Goal: Use online tool/utility: Utilize a website feature to perform a specific function

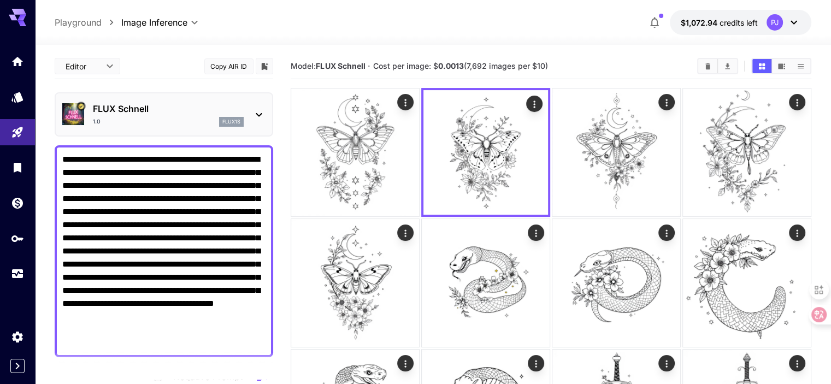
click at [191, 117] on div "1.0 flux1s" at bounding box center [168, 122] width 151 height 10
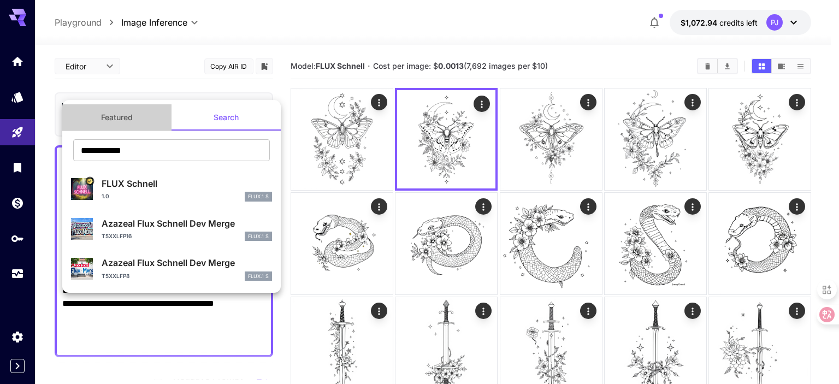
click at [131, 124] on button "Featured" at bounding box center [116, 117] width 109 height 26
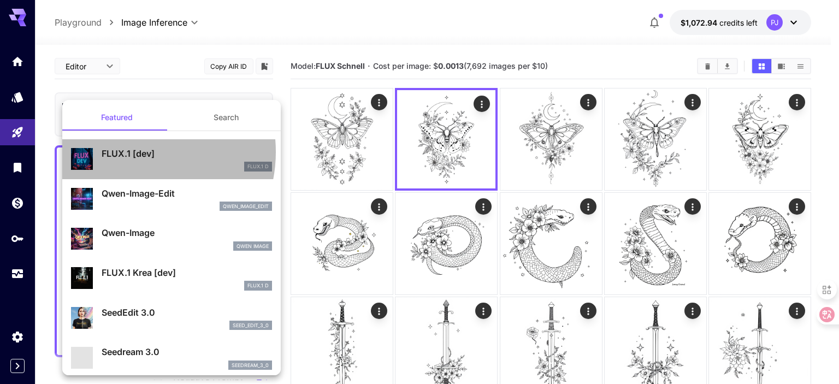
click at [131, 152] on p "FLUX.1 [dev]" at bounding box center [187, 153] width 170 height 13
type input "**"
type input "***"
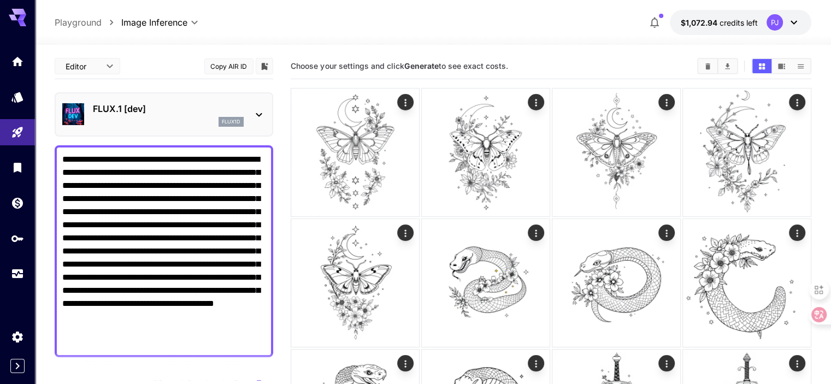
click at [120, 110] on p "FLUX.1 [dev]" at bounding box center [168, 108] width 151 height 13
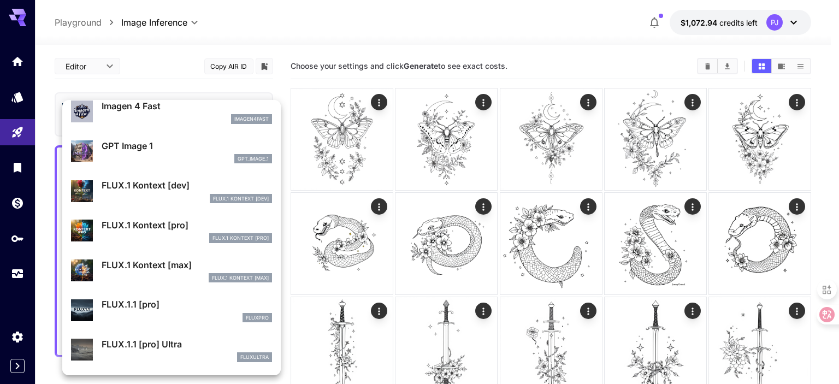
scroll to position [565, 0]
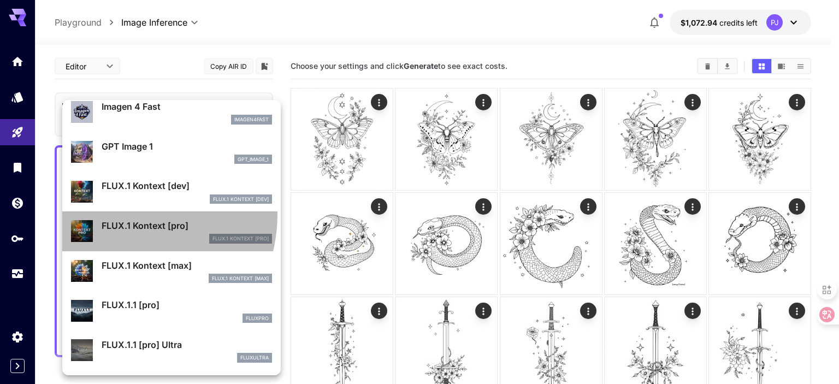
click at [118, 215] on div "FLUX.1 Kontext [pro] FLUX.1 Kontext [pro]" at bounding box center [171, 231] width 201 height 33
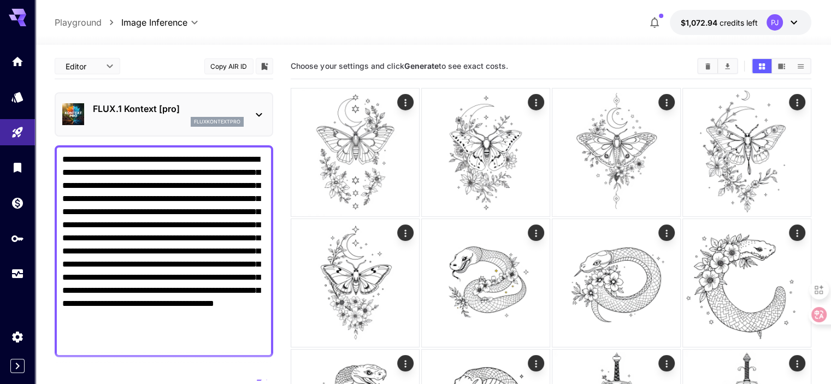
click at [161, 117] on div "fluxkontextpro" at bounding box center [168, 122] width 151 height 10
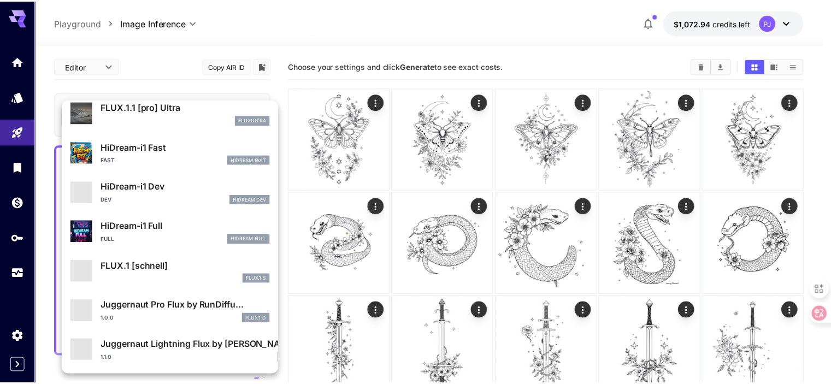
scroll to position [803, 0]
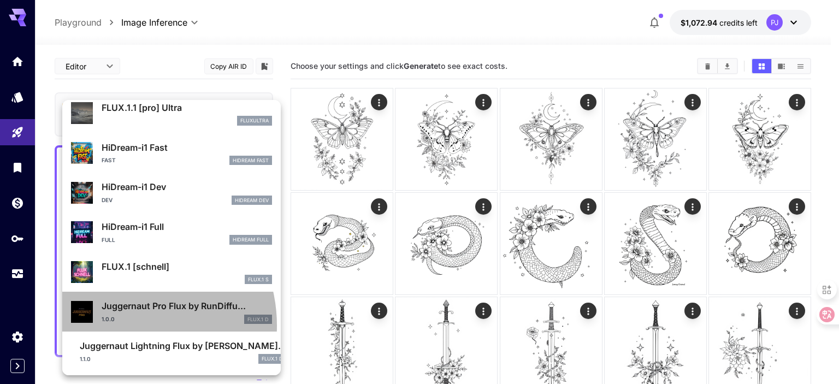
click at [120, 325] on div "Juggernaut Pro Flux by RunDiffu... 1.0.0 FLUX.1 D" at bounding box center [171, 311] width 201 height 33
type input "*"
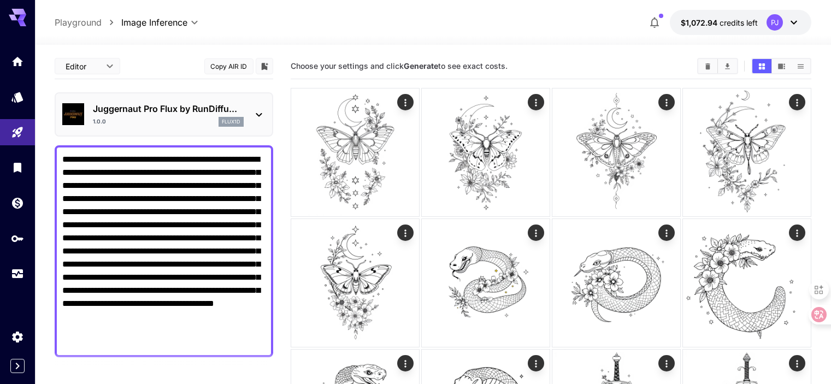
click at [401, 65] on span "Choose your settings and click Generate to see exact costs." at bounding box center [398, 65] width 217 height 9
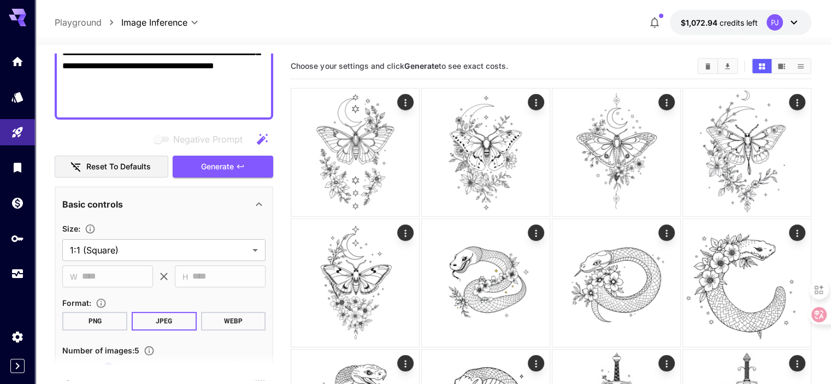
scroll to position [237, 0]
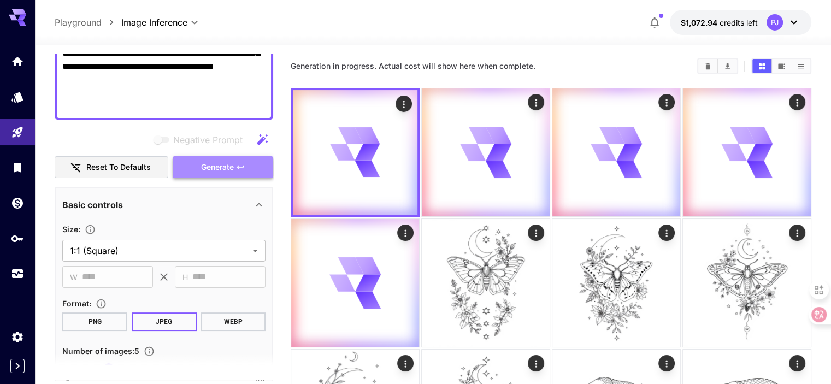
click at [214, 170] on span "Generate" at bounding box center [217, 168] width 33 height 14
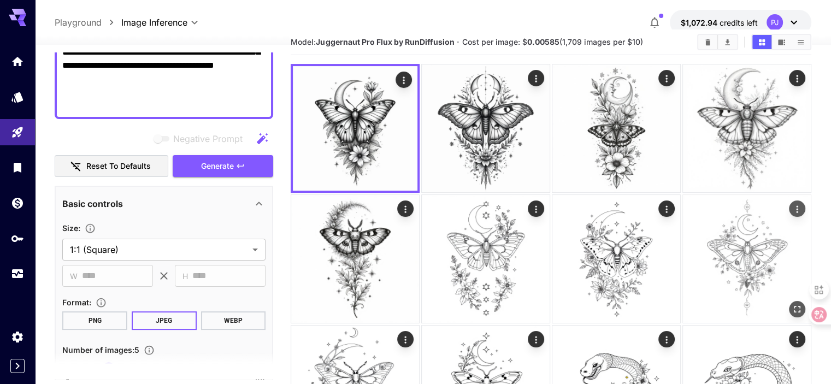
scroll to position [0, 0]
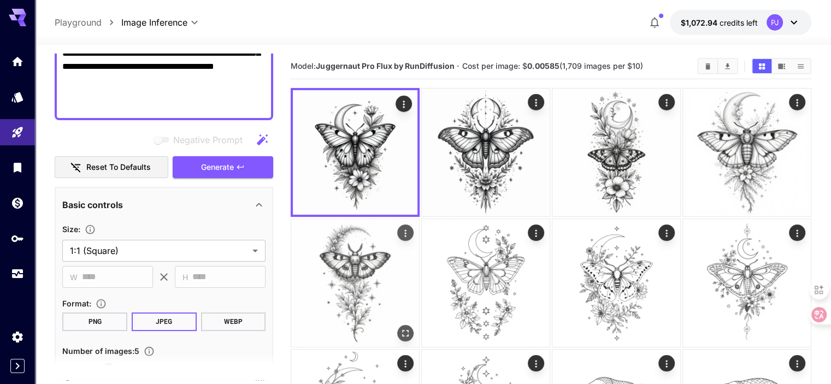
drag, startPoint x: 768, startPoint y: 123, endPoint x: 784, endPoint y: 141, distance: 24.4
click at [419, 219] on img at bounding box center [355, 283] width 128 height 128
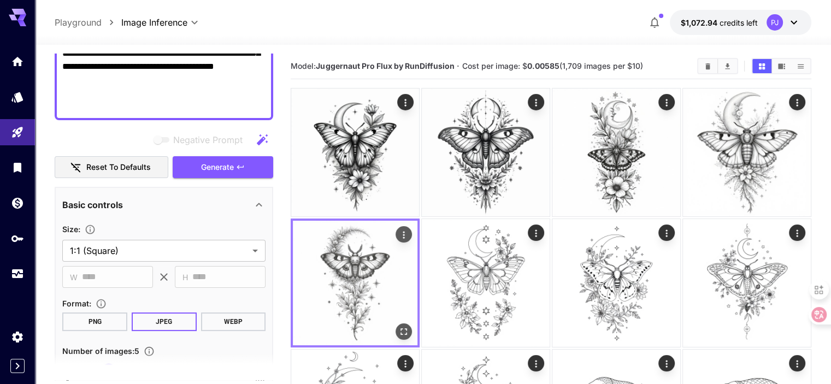
click at [409, 325] on icon "Open in fullscreen" at bounding box center [403, 330] width 11 height 11
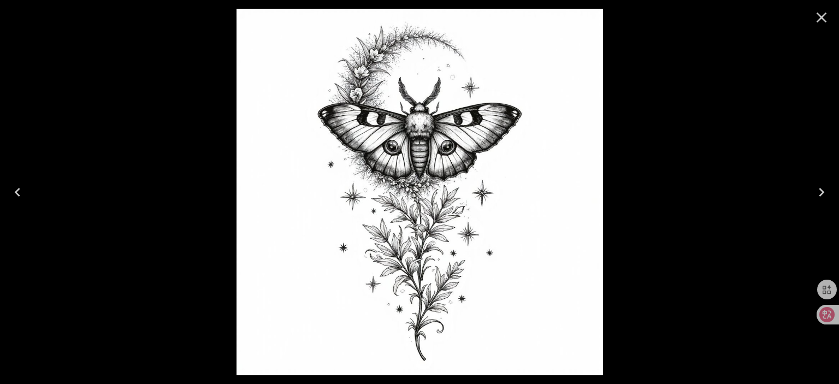
click at [819, 16] on icon "Close" at bounding box center [821, 17] width 17 height 17
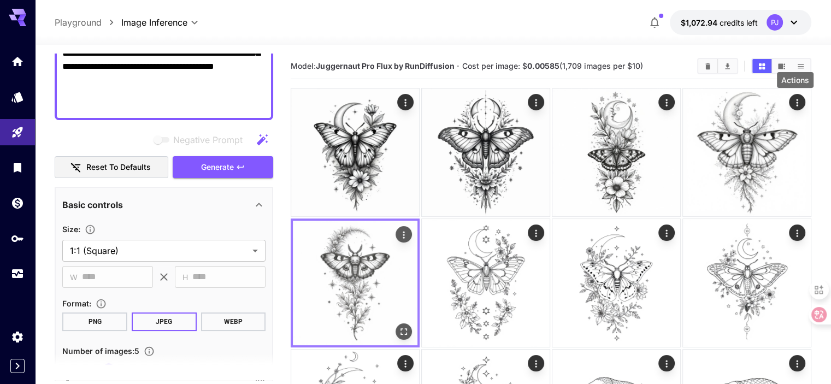
click at [409, 229] on icon "Actions" at bounding box center [403, 234] width 11 height 11
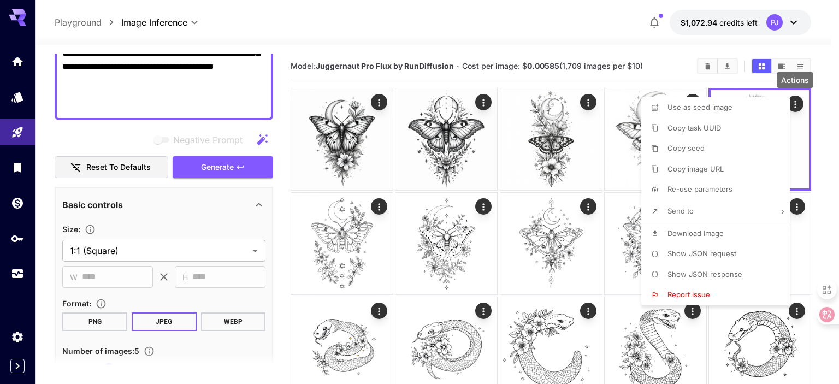
click at [681, 231] on span "Download Image" at bounding box center [695, 233] width 56 height 9
click at [598, 35] on div at bounding box center [419, 192] width 839 height 384
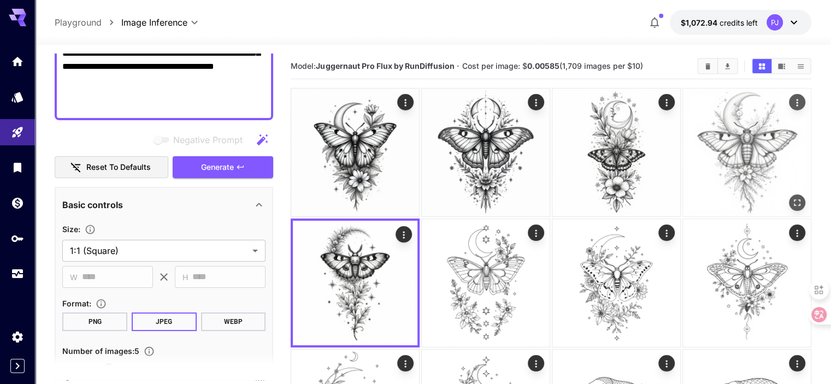
click at [683, 118] on img at bounding box center [747, 152] width 128 height 128
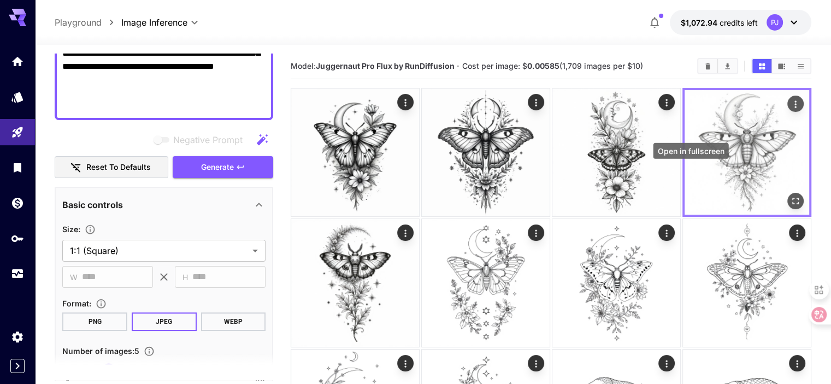
click at [790, 195] on icon "Open in fullscreen" at bounding box center [795, 200] width 11 height 11
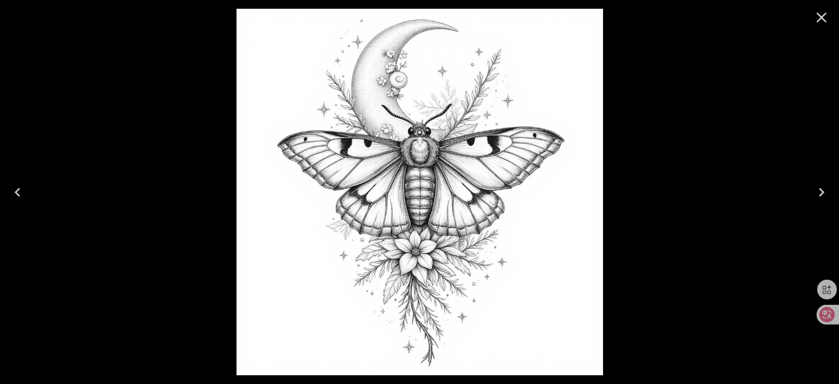
click at [815, 21] on icon "Close" at bounding box center [821, 17] width 17 height 17
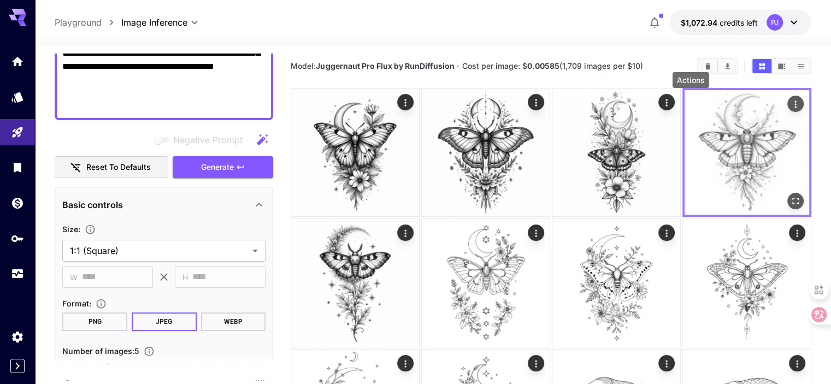
click at [790, 101] on icon "Actions" at bounding box center [795, 104] width 11 height 11
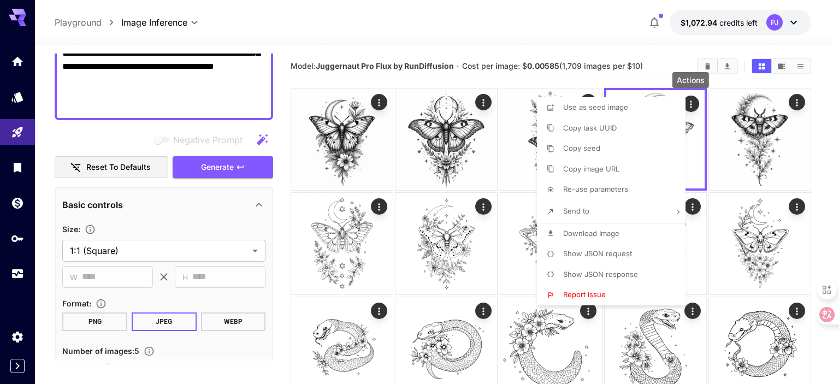
click at [616, 229] on span "Download Image" at bounding box center [591, 233] width 56 height 9
click at [354, 155] on div at bounding box center [419, 192] width 839 height 384
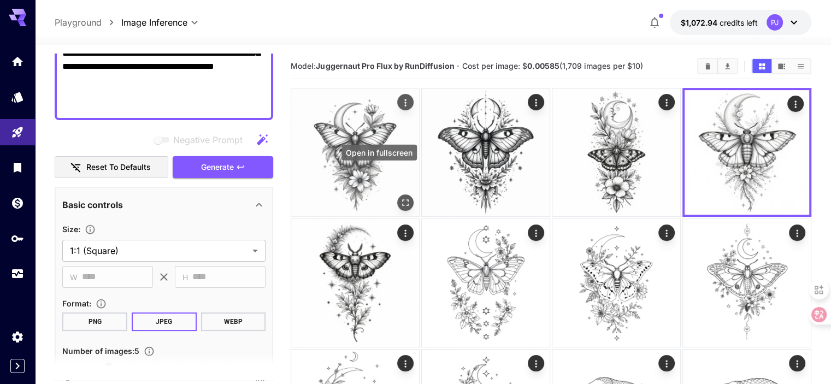
click at [400, 197] on icon "Open in fullscreen" at bounding box center [405, 202] width 11 height 11
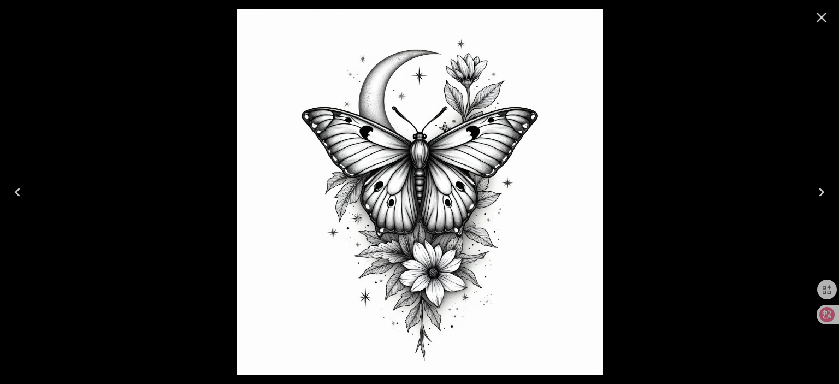
click at [817, 23] on icon "Close" at bounding box center [821, 17] width 17 height 17
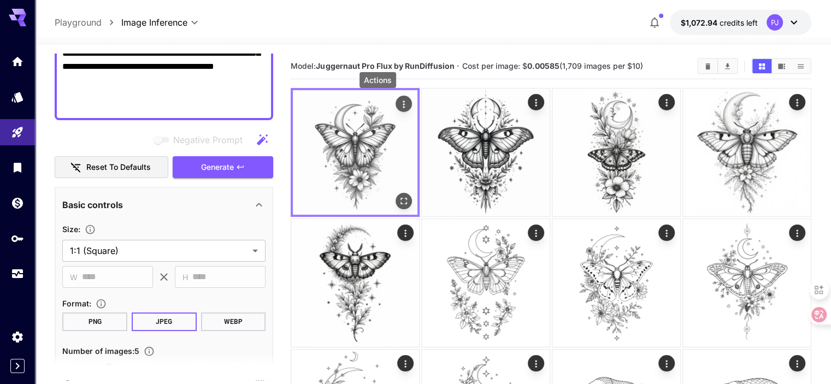
click at [398, 104] on icon "Actions" at bounding box center [403, 104] width 11 height 11
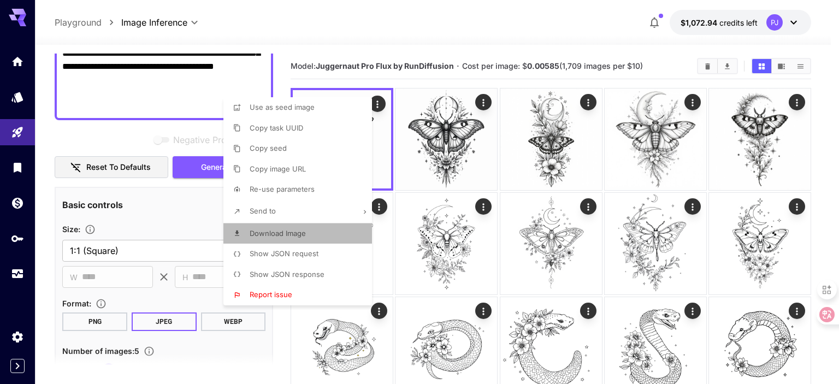
click at [269, 236] on span "Download Image" at bounding box center [278, 233] width 56 height 9
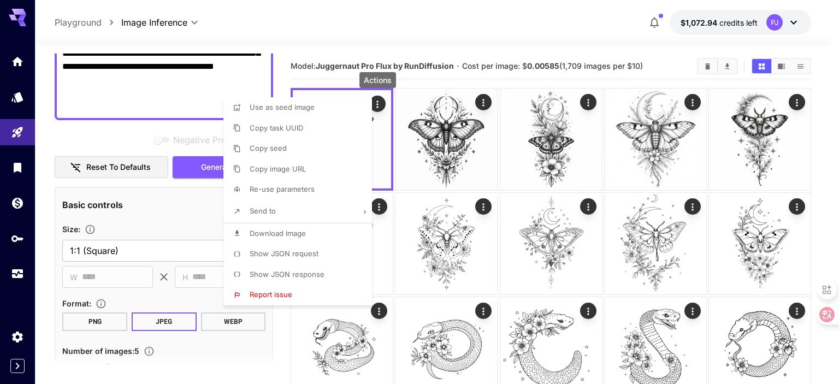
click at [555, 176] on div at bounding box center [419, 192] width 839 height 384
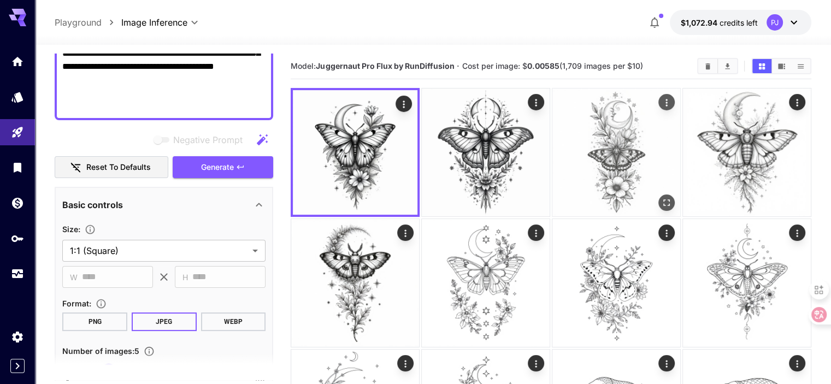
click at [661, 197] on icon "Open in fullscreen" at bounding box center [666, 202] width 11 height 11
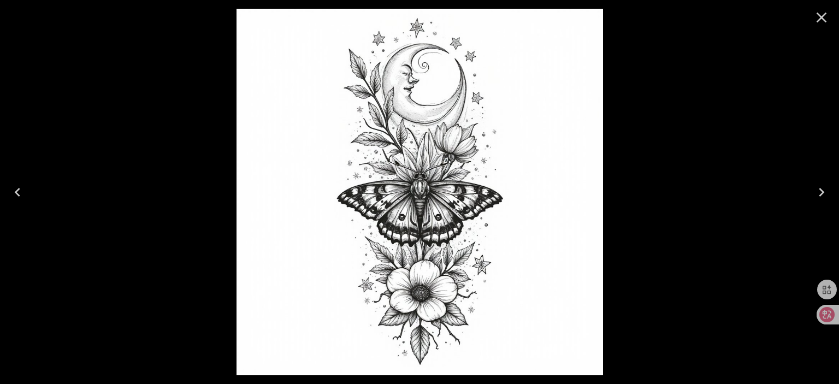
drag, startPoint x: 819, startPoint y: 10, endPoint x: 769, endPoint y: 45, distance: 60.7
click at [819, 12] on icon "Close" at bounding box center [821, 17] width 17 height 17
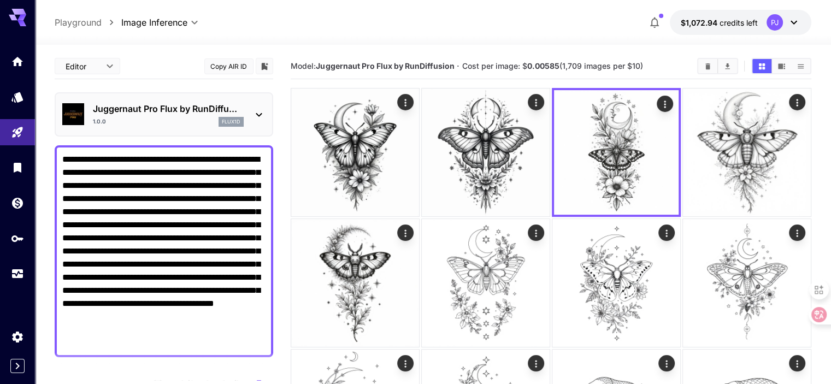
click at [202, 117] on div "1.0.0 flux1d" at bounding box center [168, 122] width 151 height 10
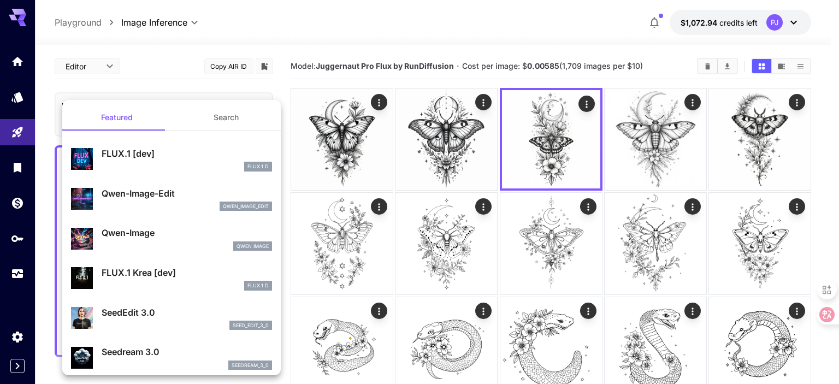
click at [221, 119] on button "Search" at bounding box center [225, 117] width 109 height 26
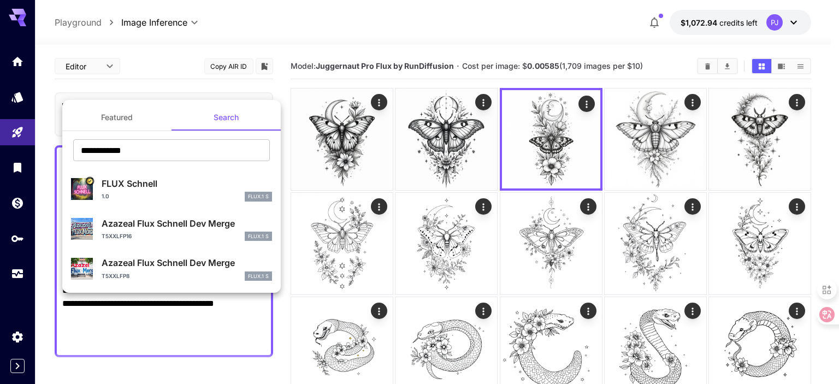
click at [155, 185] on p "FLUX Schnell" at bounding box center [187, 183] width 170 height 13
type input "*"
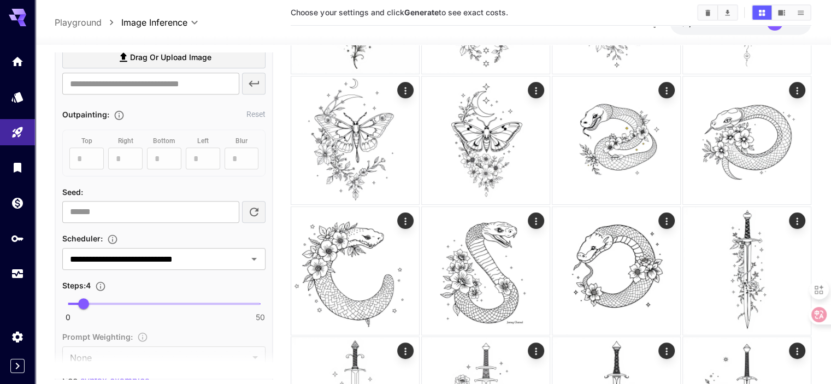
scroll to position [764, 0]
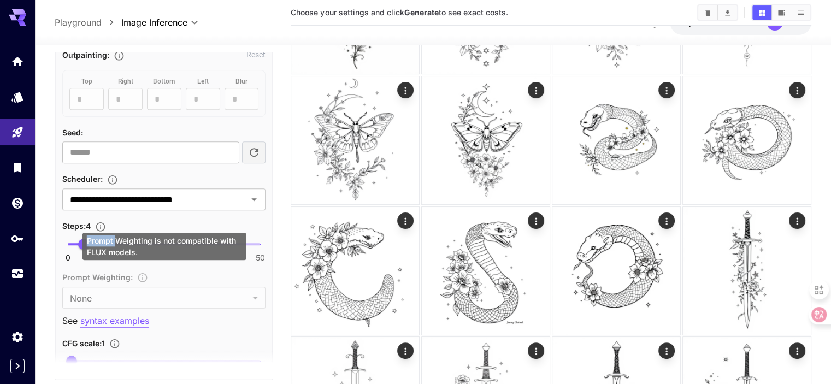
drag, startPoint x: 81, startPoint y: 240, endPoint x: 116, endPoint y: 238, distance: 34.5
click at [116, 238] on div "Prompt Weighting is not compatible with FLUX models." at bounding box center [164, 250] width 166 height 36
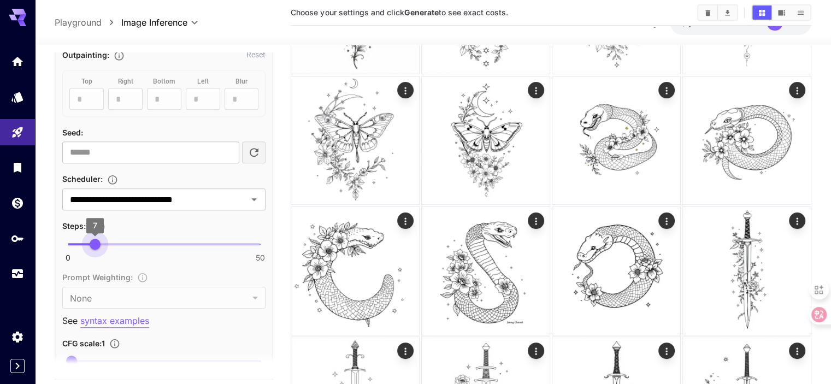
drag, startPoint x: 86, startPoint y: 242, endPoint x: 113, endPoint y: 241, distance: 27.3
click at [100, 241] on span "7" at bounding box center [95, 244] width 11 height 11
type input "**"
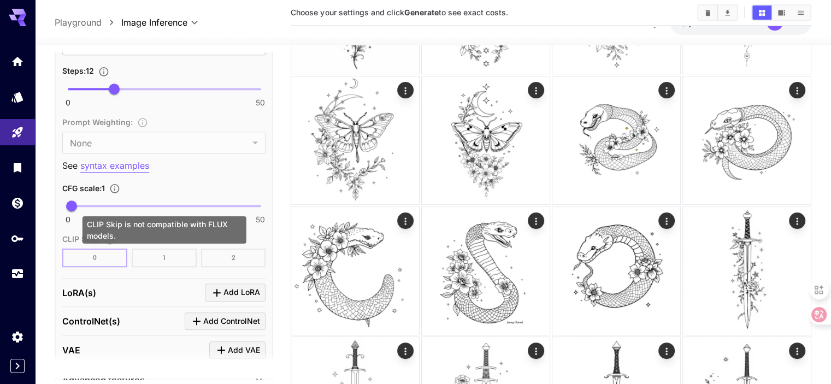
scroll to position [928, 0]
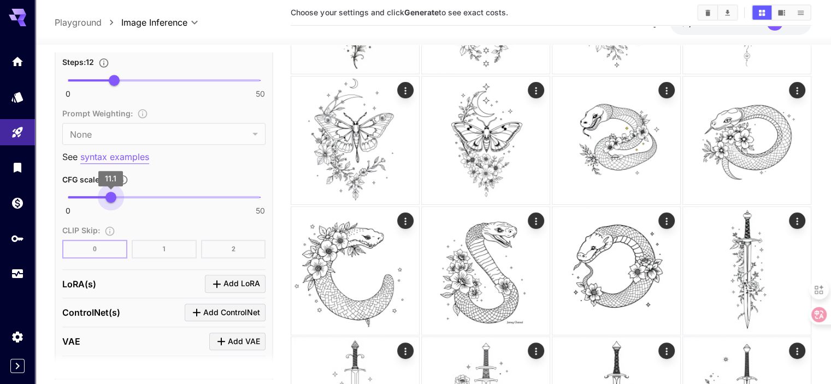
drag, startPoint x: 105, startPoint y: 200, endPoint x: 112, endPoint y: 200, distance: 7.6
click at [112, 200] on span "11.1" at bounding box center [110, 197] width 11 height 11
type input "****"
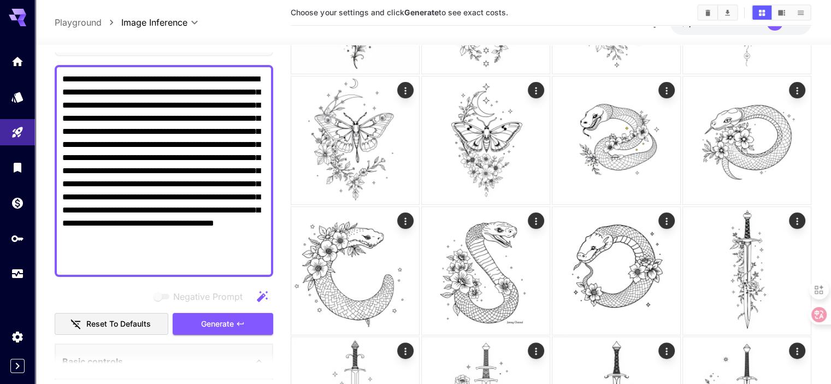
scroll to position [164, 0]
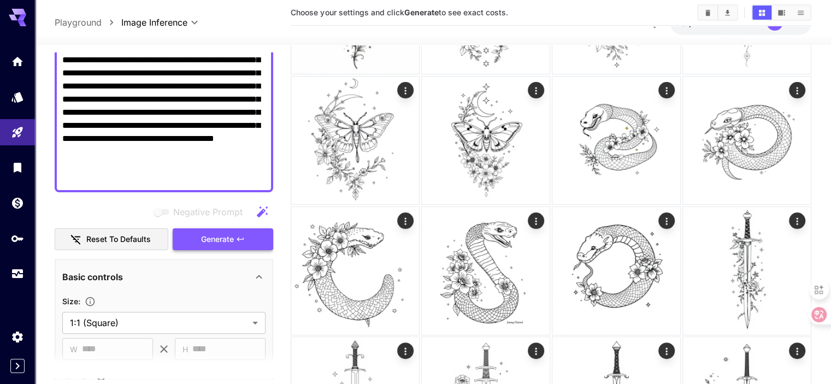
click at [227, 237] on span "Generate" at bounding box center [217, 240] width 33 height 14
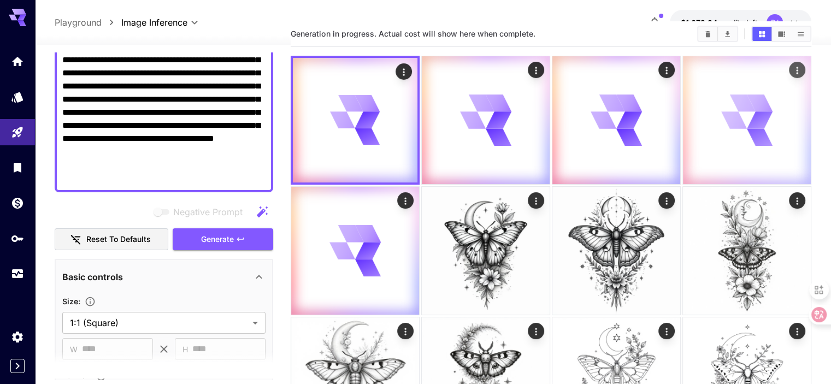
scroll to position [0, 0]
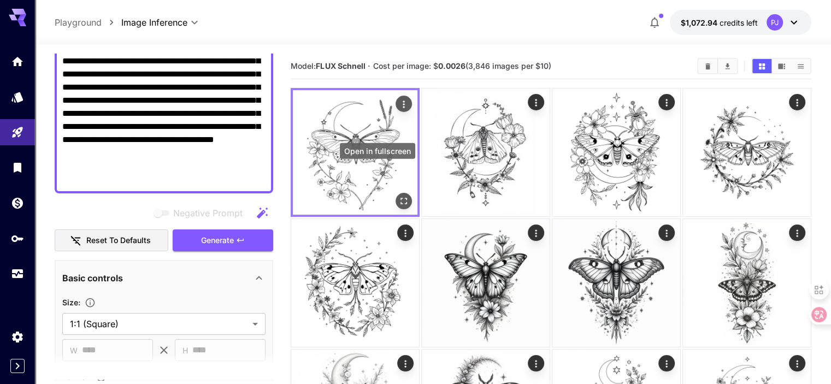
click at [398, 195] on icon "Open in fullscreen" at bounding box center [403, 200] width 11 height 11
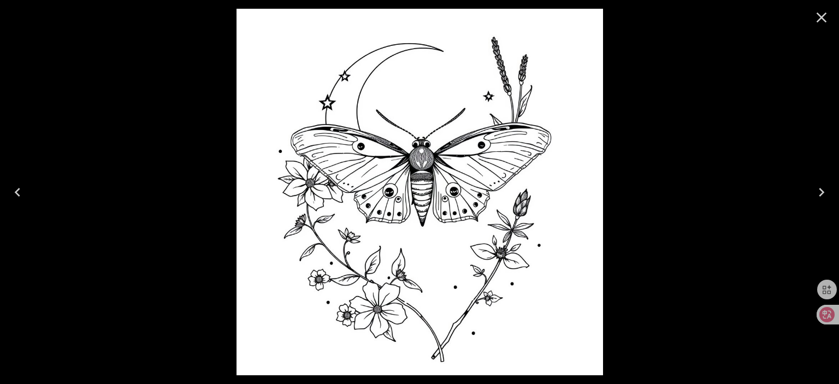
click at [698, 146] on div at bounding box center [419, 192] width 839 height 384
click at [825, 15] on icon "Close" at bounding box center [821, 17] width 17 height 17
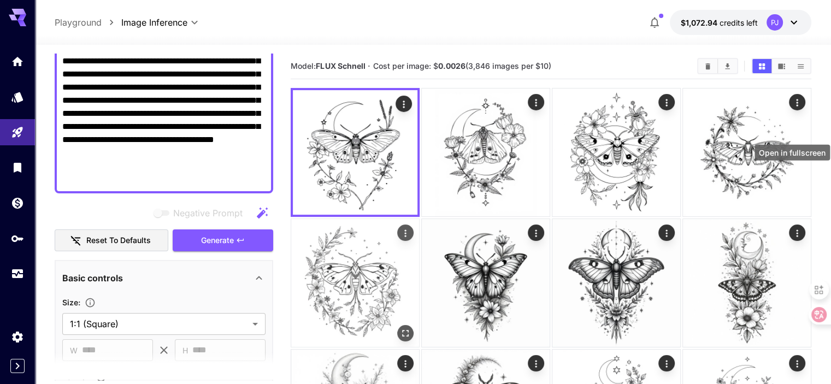
click at [411, 327] on icon "Open in fullscreen" at bounding box center [405, 332] width 11 height 11
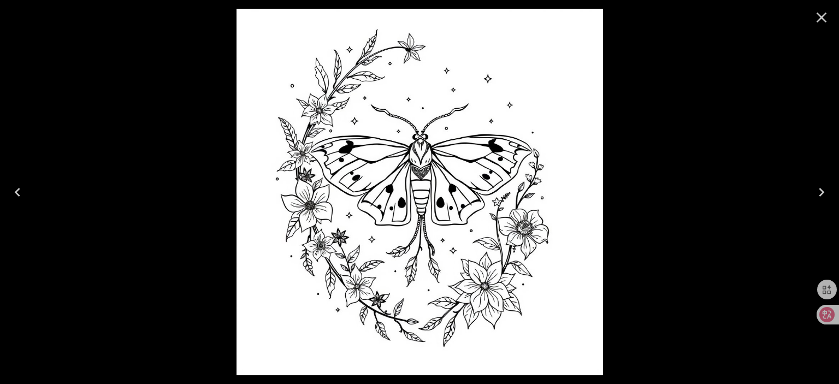
drag, startPoint x: 819, startPoint y: 21, endPoint x: 828, endPoint y: 25, distance: 9.8
click at [820, 21] on icon "Close" at bounding box center [821, 17] width 17 height 17
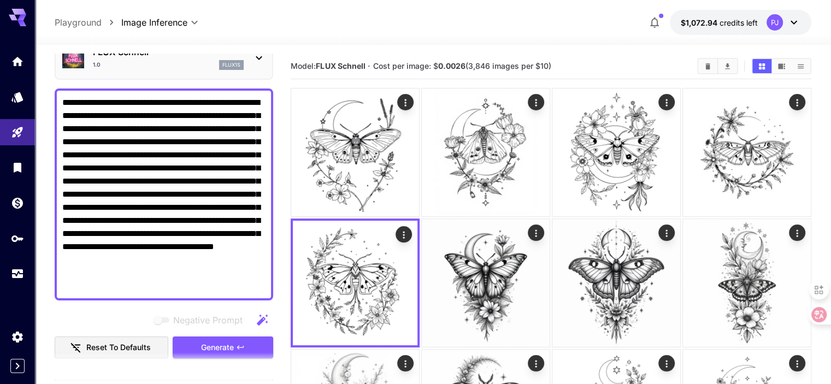
scroll to position [57, 0]
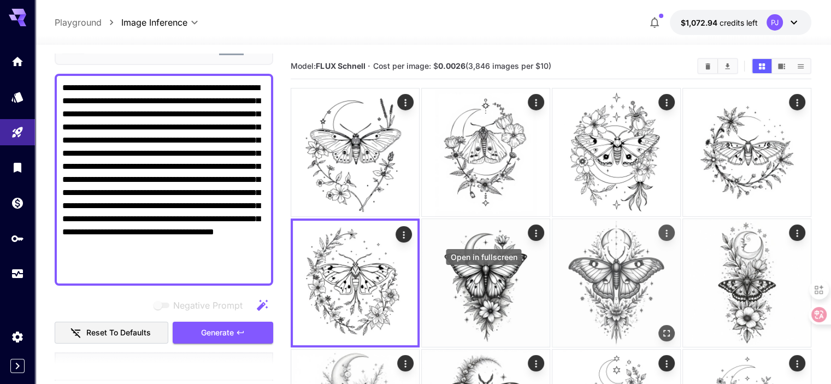
click at [663, 330] on icon "Open in fullscreen" at bounding box center [666, 333] width 7 height 7
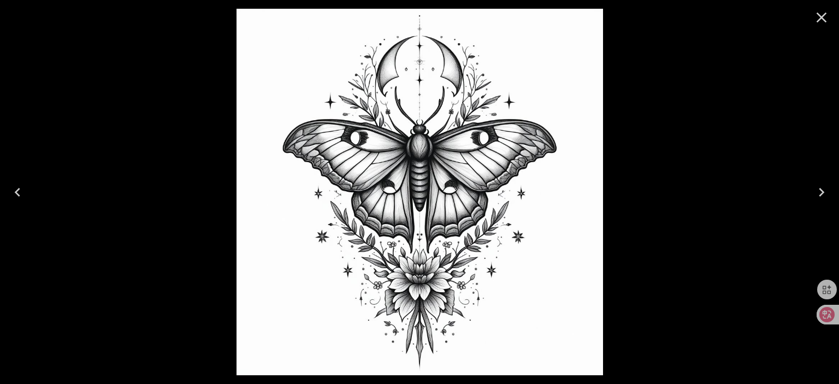
click at [734, 224] on div at bounding box center [419, 192] width 839 height 384
click at [623, 197] on div at bounding box center [419, 192] width 839 height 384
click at [819, 19] on icon "Close" at bounding box center [821, 18] width 10 height 10
